Goal: Task Accomplishment & Management: Use online tool/utility

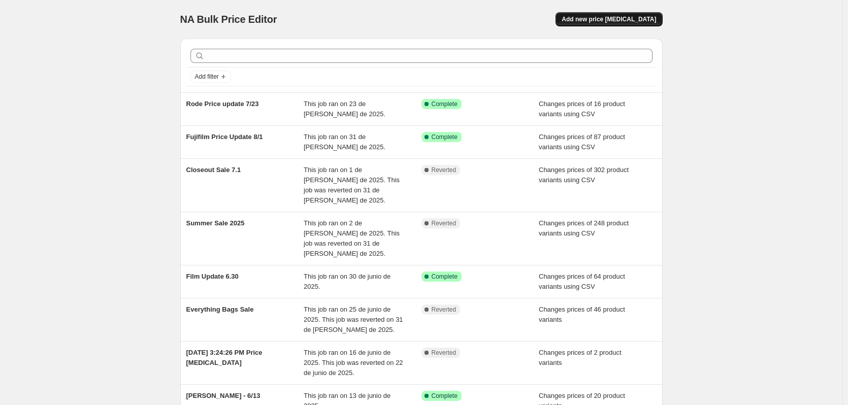
click at [604, 20] on span "Add new price [MEDICAL_DATA]" at bounding box center [609, 19] width 94 height 8
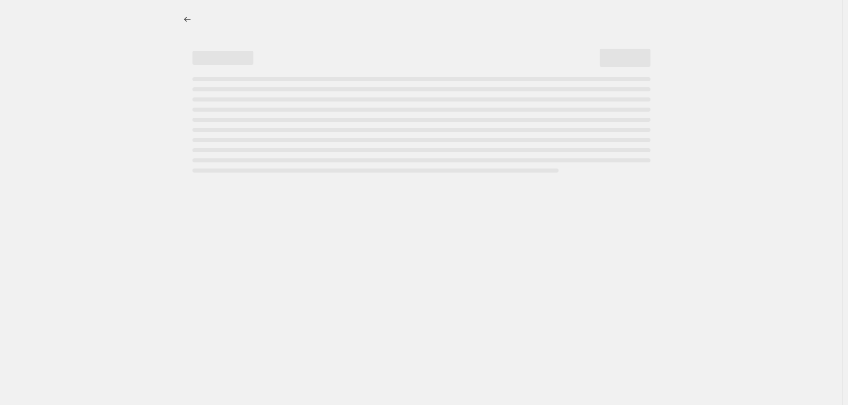
select select "percentage"
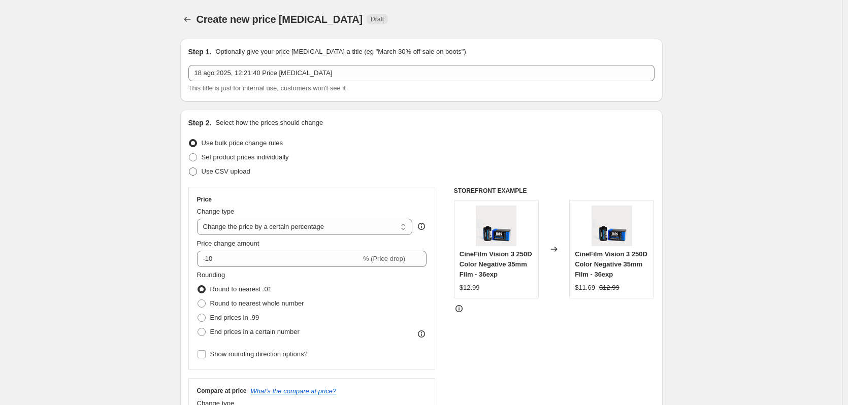
click at [240, 169] on span "Use CSV upload" at bounding box center [226, 172] width 49 height 8
click at [189, 168] on input "Use CSV upload" at bounding box center [189, 168] width 1 height 1
radio input "true"
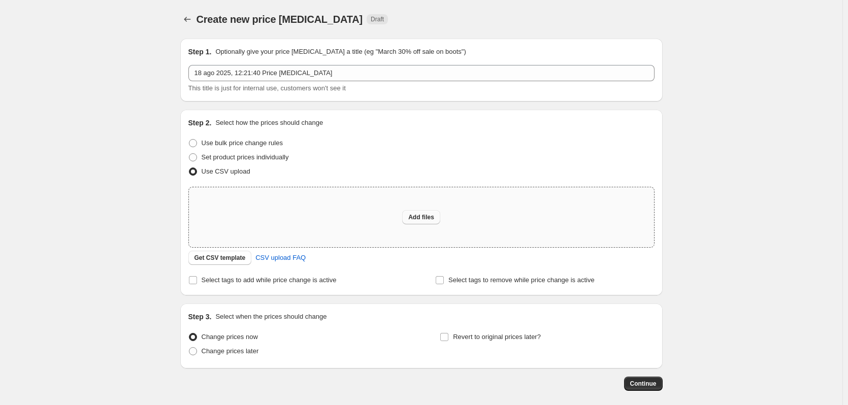
click at [417, 214] on span "Add files" at bounding box center [421, 217] width 26 height 8
type input "C:\fakepath\Flxpoint - Update Pricing - Fujifilm Price Update 8_18.csv"
click at [443, 223] on div "Add files" at bounding box center [421, 217] width 465 height 60
type input "C:\fakepath\Flxpoint - Update Pricing - Fujifilm Price Update 8_18 (1).csv"
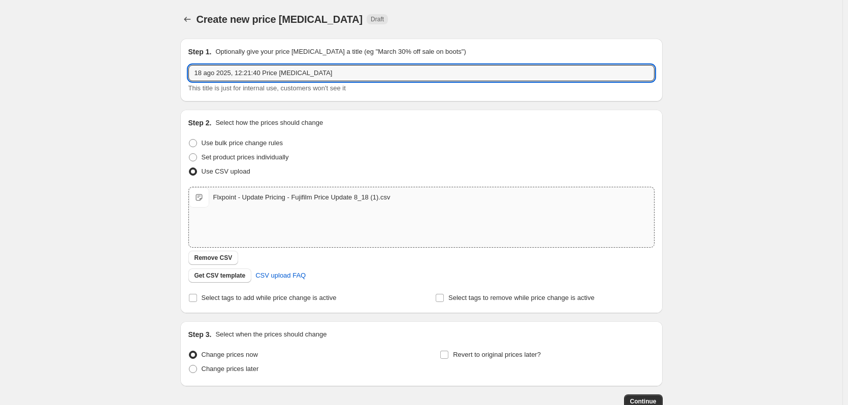
drag, startPoint x: 321, startPoint y: 76, endPoint x: 187, endPoint y: 74, distance: 134.1
click at [187, 74] on div "Step 1. Optionally give your price change job a title (eg "March 30% off sale o…" at bounding box center [421, 70] width 482 height 63
click at [220, 73] on input "Fujifilm Price 8.30" at bounding box center [421, 73] width 466 height 16
click at [251, 71] on input "Fujifilm Change Price 8.30" at bounding box center [421, 73] width 466 height 16
click at [250, 71] on input "Fujifilm Change Price 8.30" at bounding box center [421, 73] width 466 height 16
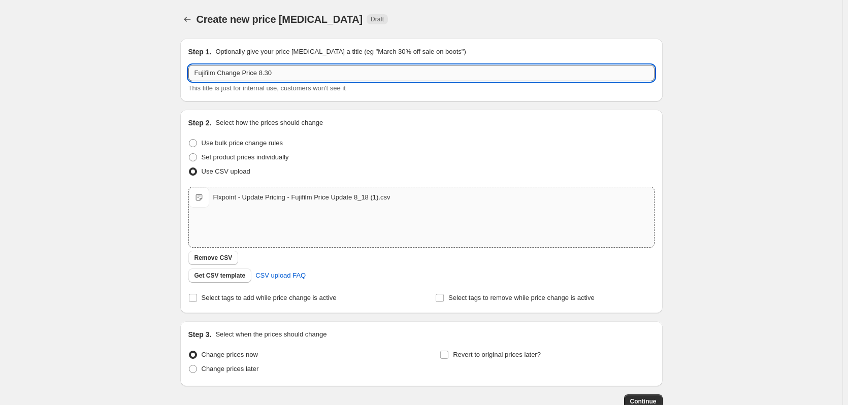
drag, startPoint x: 255, startPoint y: 72, endPoint x: 222, endPoint y: 73, distance: 33.0
click at [222, 73] on input "Fujifilm Change Price 8.30" at bounding box center [421, 73] width 466 height 16
type input "Fujifilm Price change 8.30"
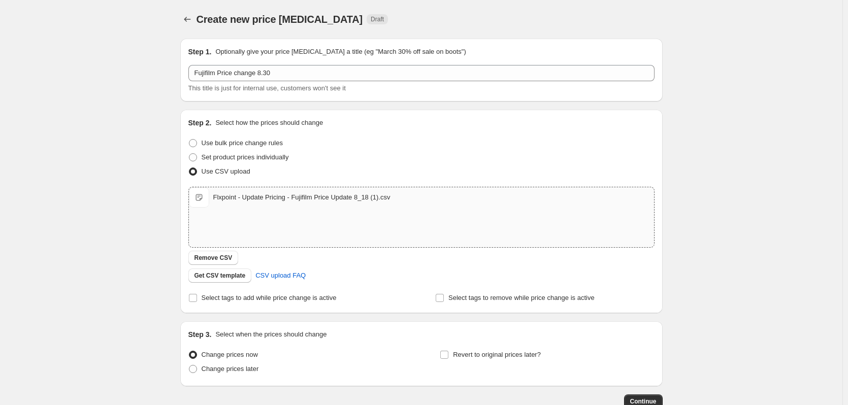
click at [373, 150] on div "Use bulk price change rules" at bounding box center [421, 143] width 466 height 14
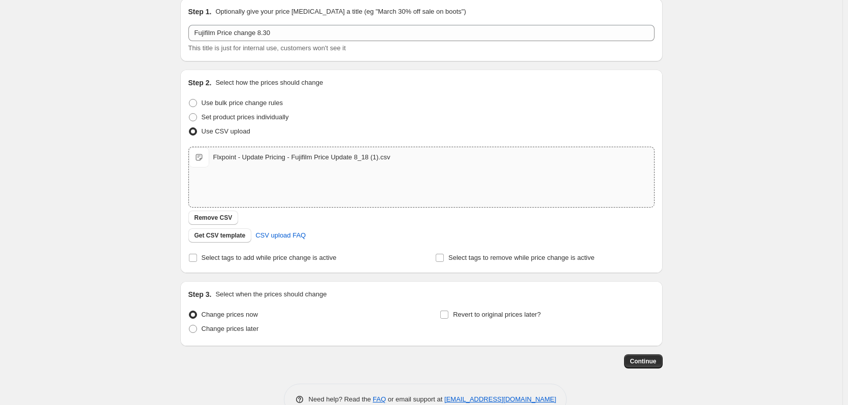
scroll to position [66, 0]
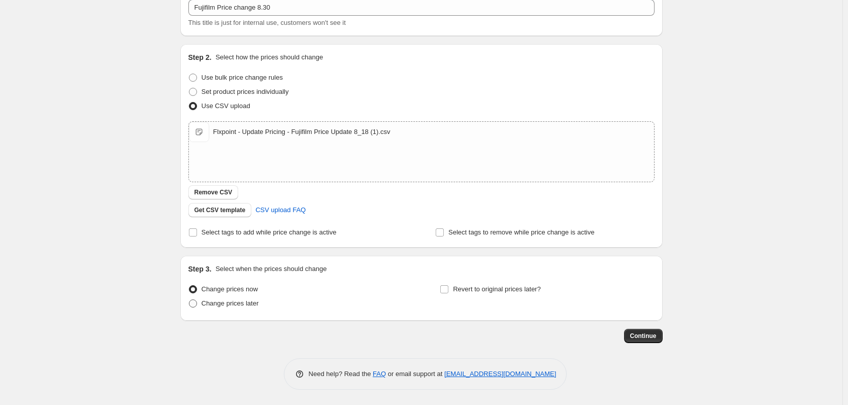
click at [231, 304] on span "Change prices later" at bounding box center [230, 304] width 57 height 8
click at [189, 300] on input "Change prices later" at bounding box center [189, 300] width 1 height 1
radio input "true"
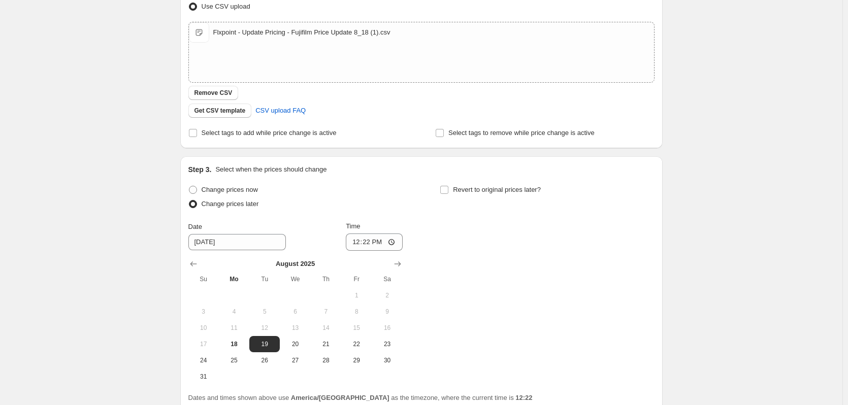
scroll to position [255, 0]
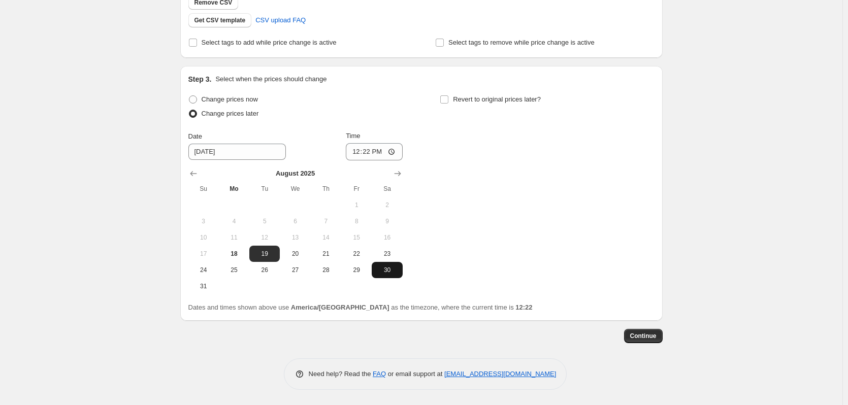
click at [391, 275] on button "30" at bounding box center [387, 270] width 30 height 16
type input "8/30/2025"
drag, startPoint x: 386, startPoint y: 152, endPoint x: 367, endPoint y: 151, distance: 19.3
click at [367, 151] on input "12:22" at bounding box center [374, 151] width 57 height 17
click at [372, 150] on input "12:22" at bounding box center [374, 151] width 57 height 17
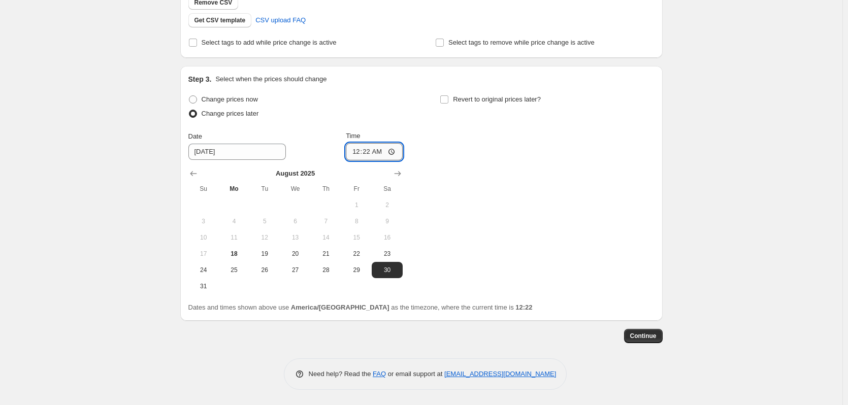
type input "00:00"
click at [443, 151] on div "Change prices now Change prices later Date 8/30/2025 Time 00:00 August 2025 Su …" at bounding box center [421, 193] width 466 height 202
click at [657, 338] on span "Continue" at bounding box center [643, 336] width 26 height 8
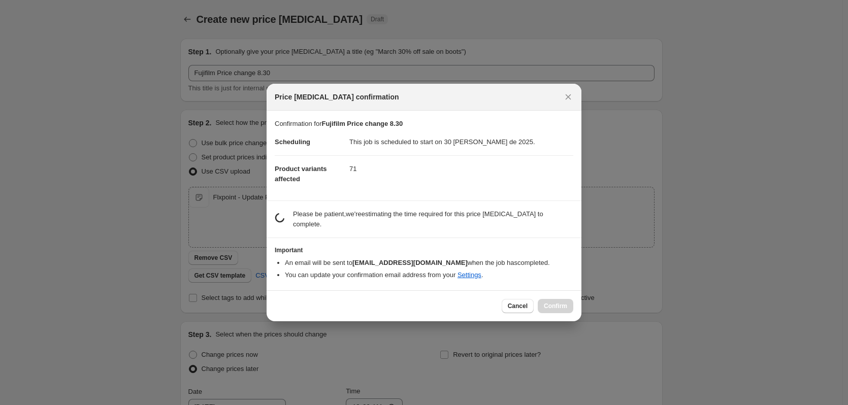
scroll to position [0, 0]
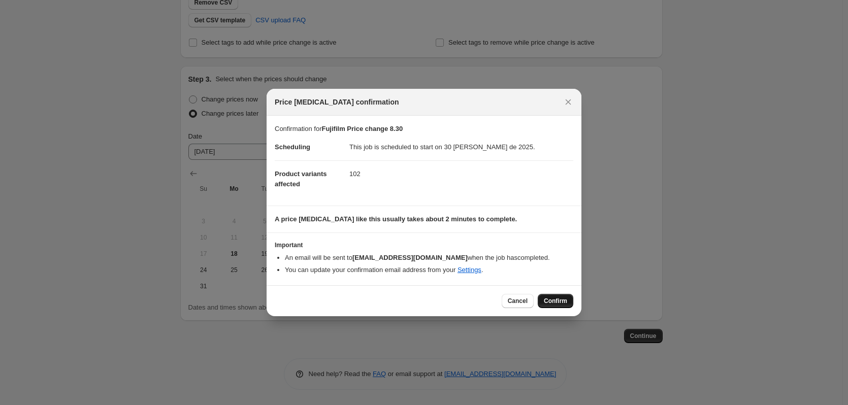
click at [572, 303] on button "Confirm" at bounding box center [556, 301] width 36 height 14
